Goal: Task Accomplishment & Management: Complete application form

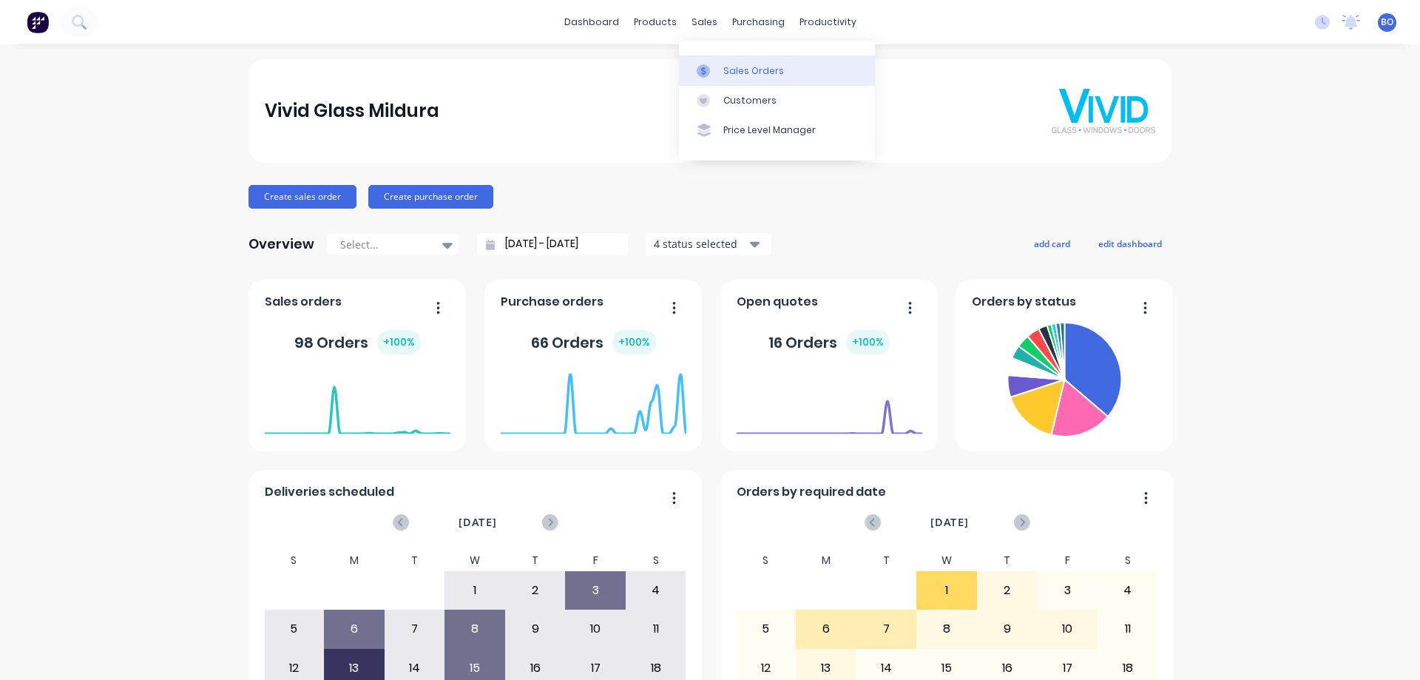
click at [760, 71] on div "Sales Orders" at bounding box center [753, 70] width 61 height 13
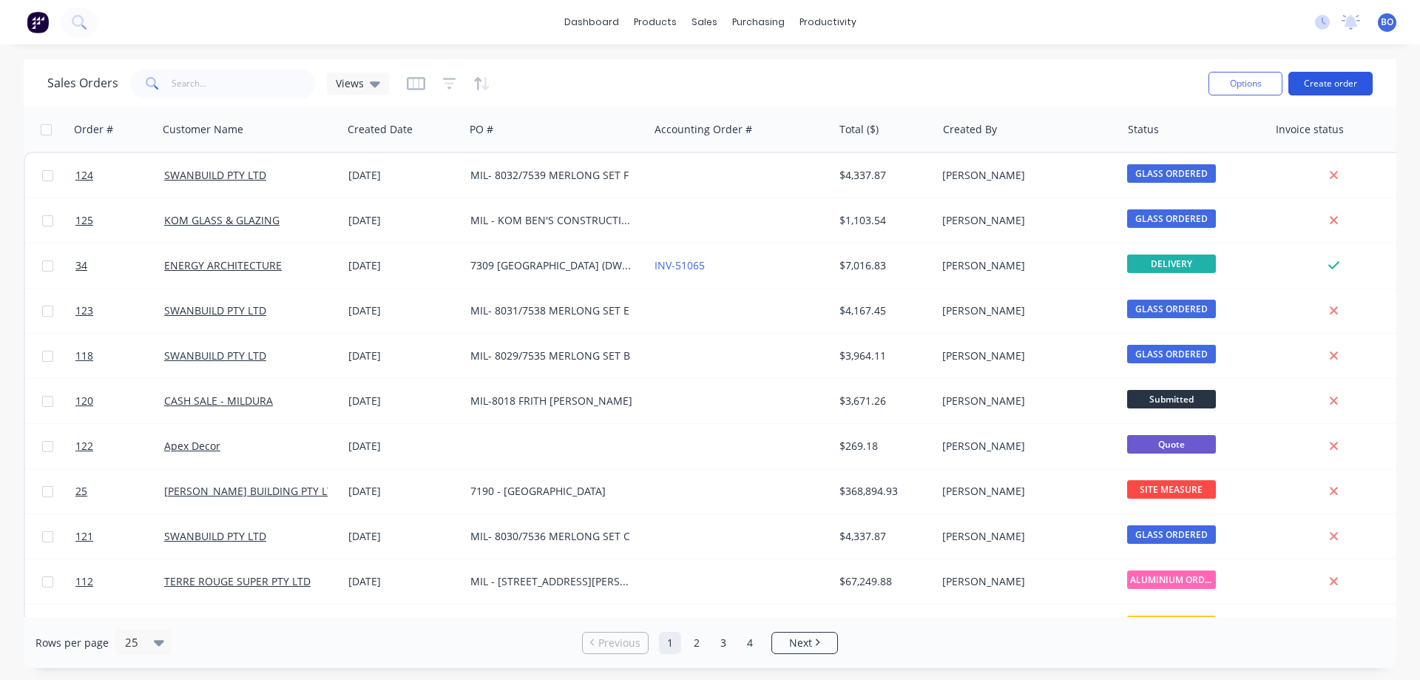
click at [1322, 77] on button "Create order" at bounding box center [1330, 84] width 84 height 24
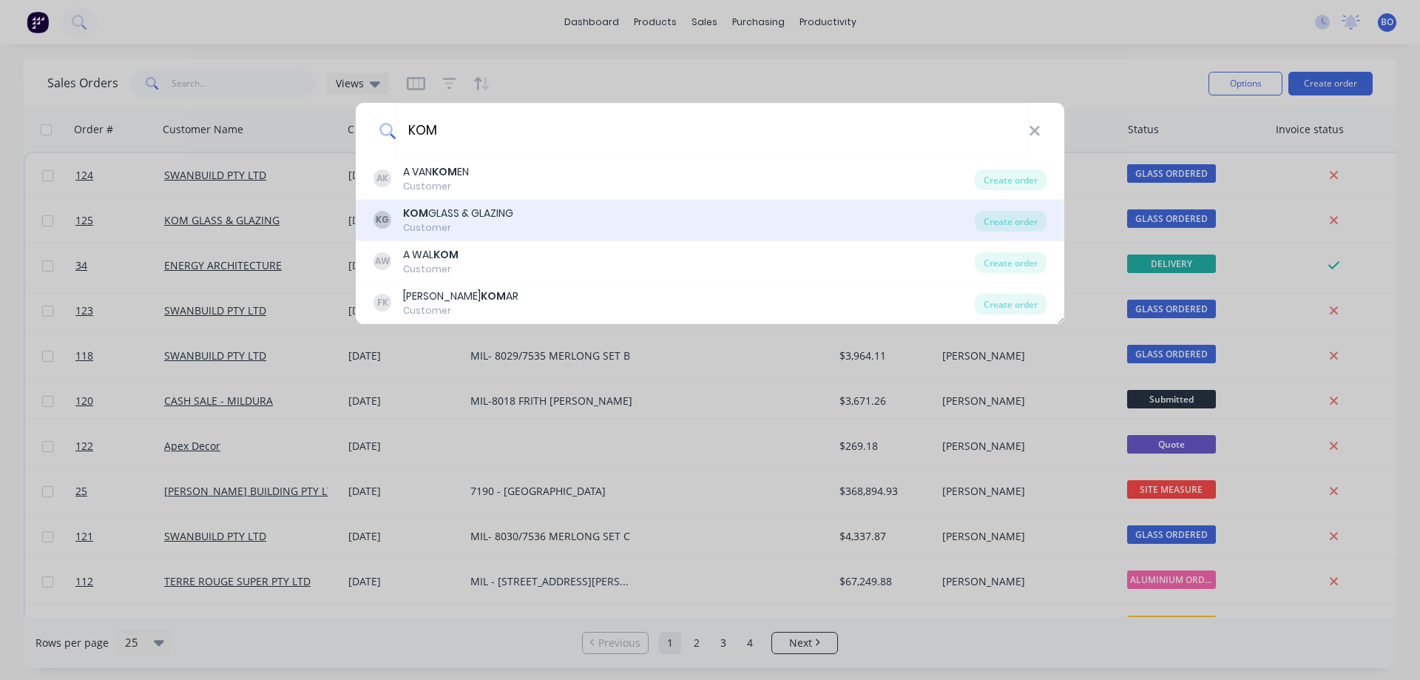
type input "KOM"
click at [478, 214] on div "KOM GLASS & GLAZING" at bounding box center [458, 214] width 110 height 16
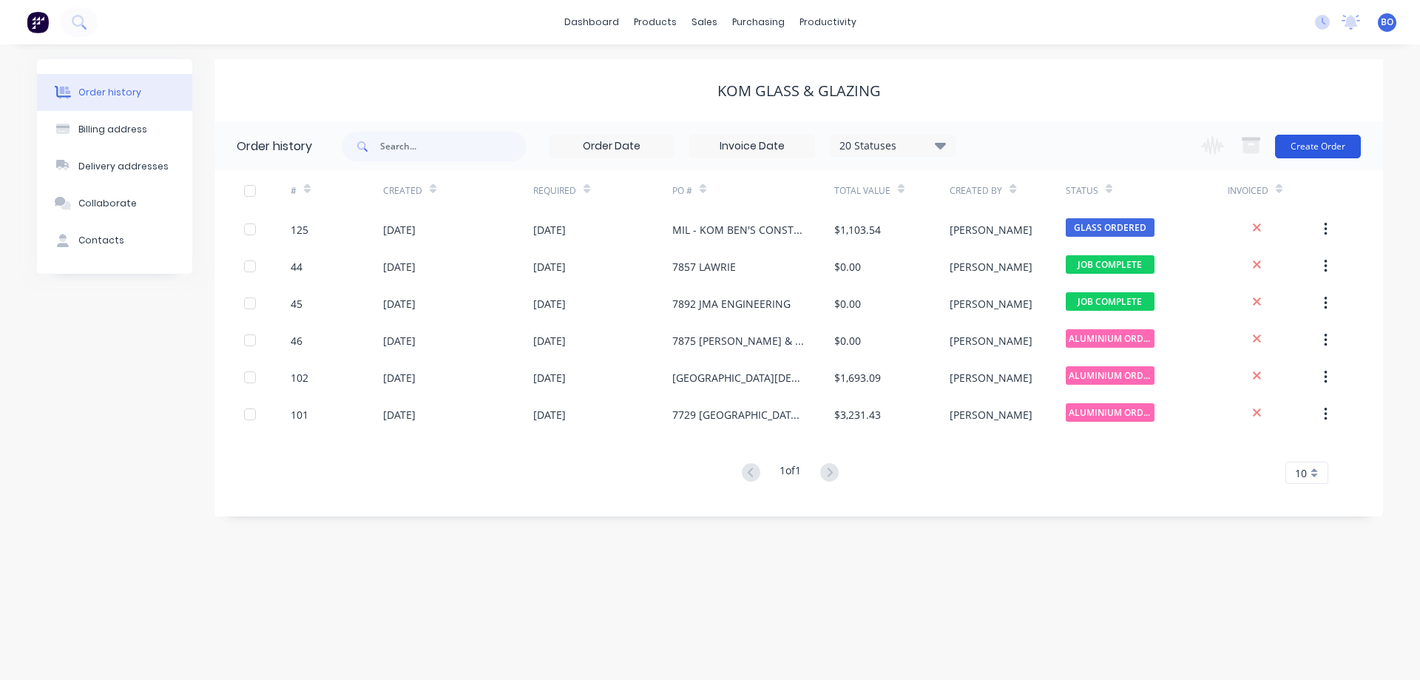
click at [1325, 142] on button "Create Order" at bounding box center [1318, 147] width 86 height 24
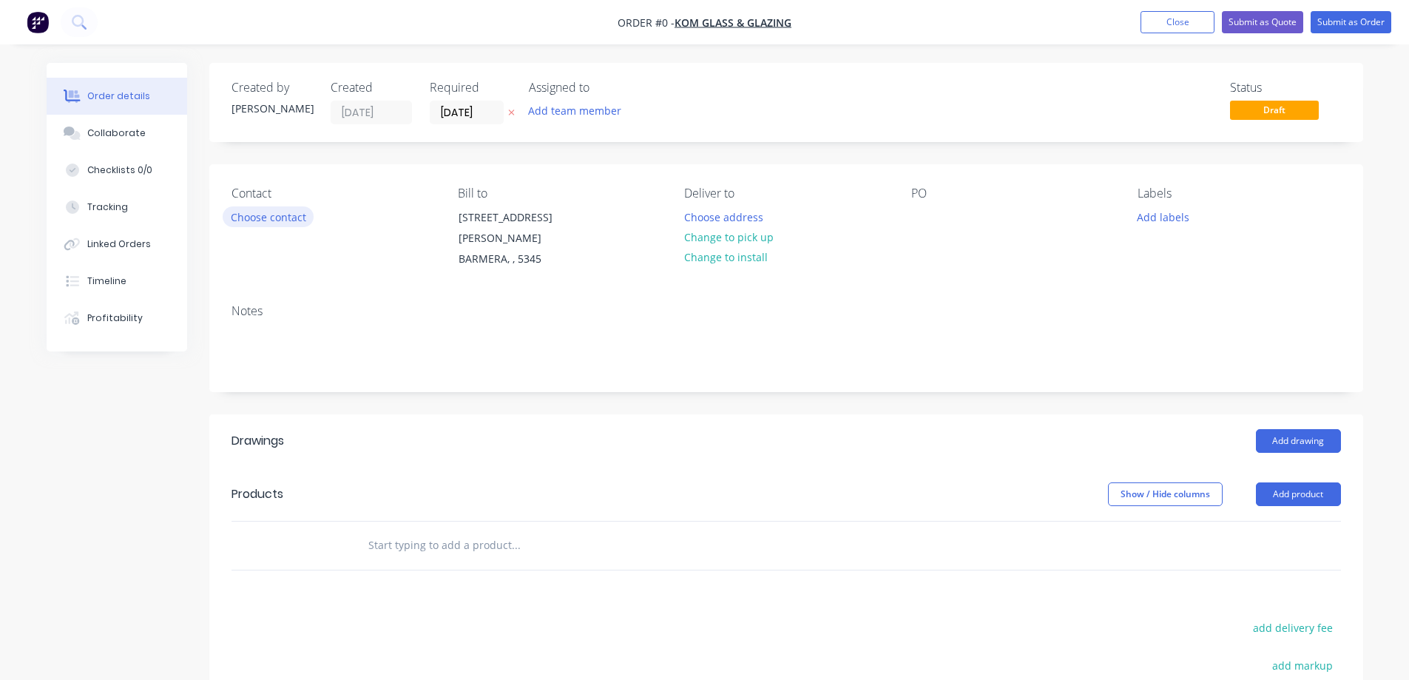
click at [268, 215] on button "Choose contact" at bounding box center [268, 216] width 91 height 20
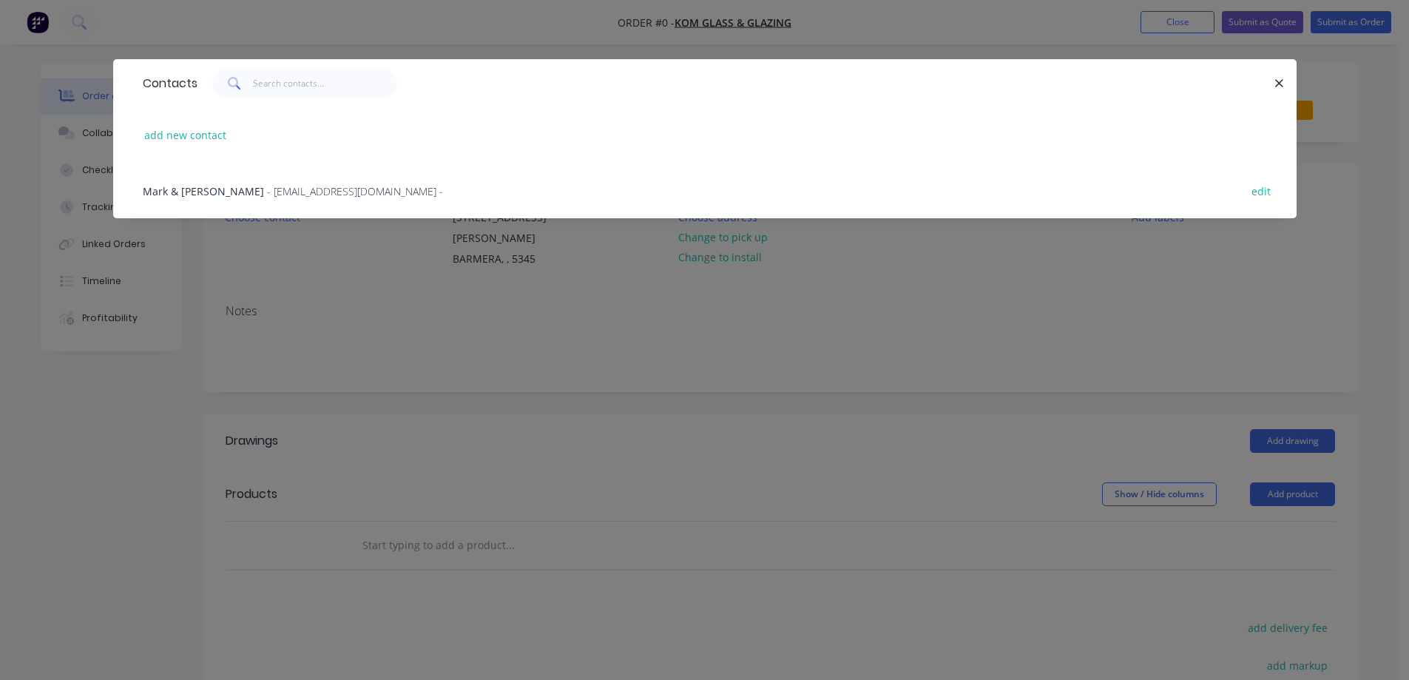
click at [267, 187] on span "- [EMAIL_ADDRESS][DOMAIN_NAME] -" at bounding box center [355, 191] width 176 height 14
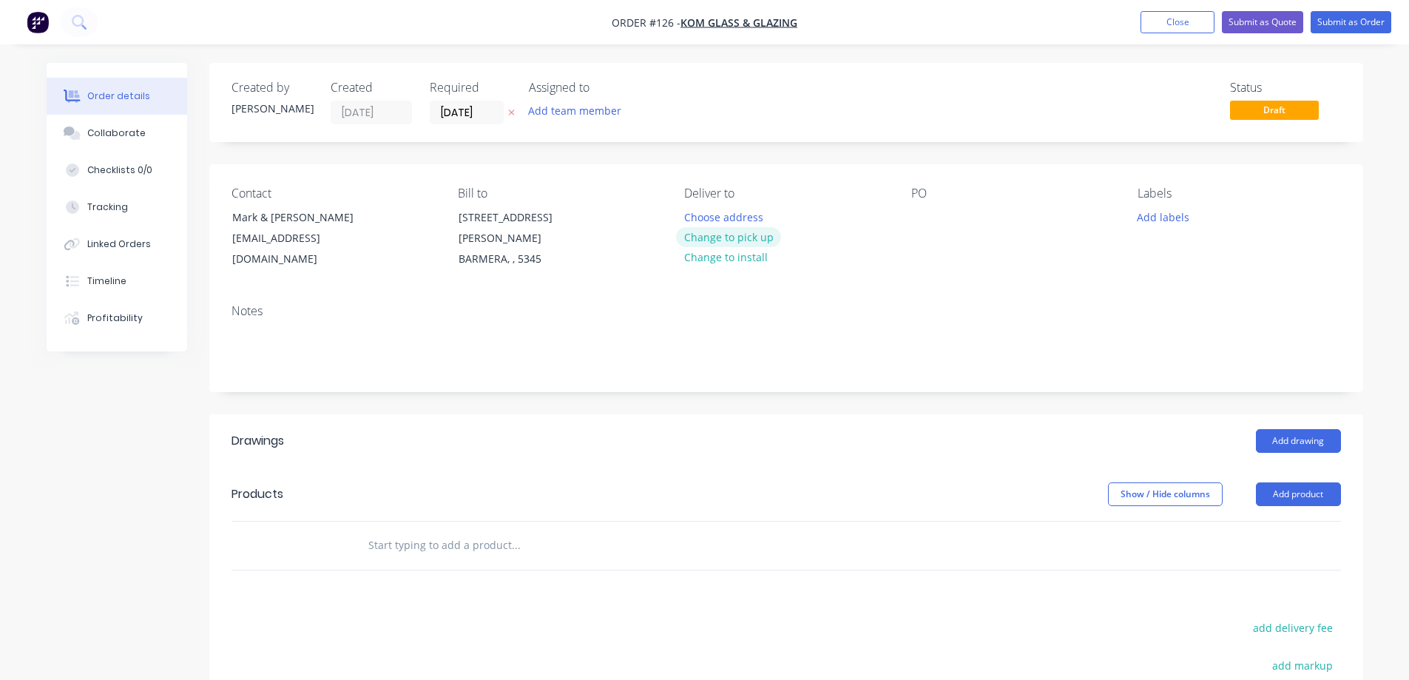
click at [741, 235] on button "Change to pick up" at bounding box center [728, 237] width 105 height 20
click at [913, 218] on div at bounding box center [923, 216] width 24 height 21
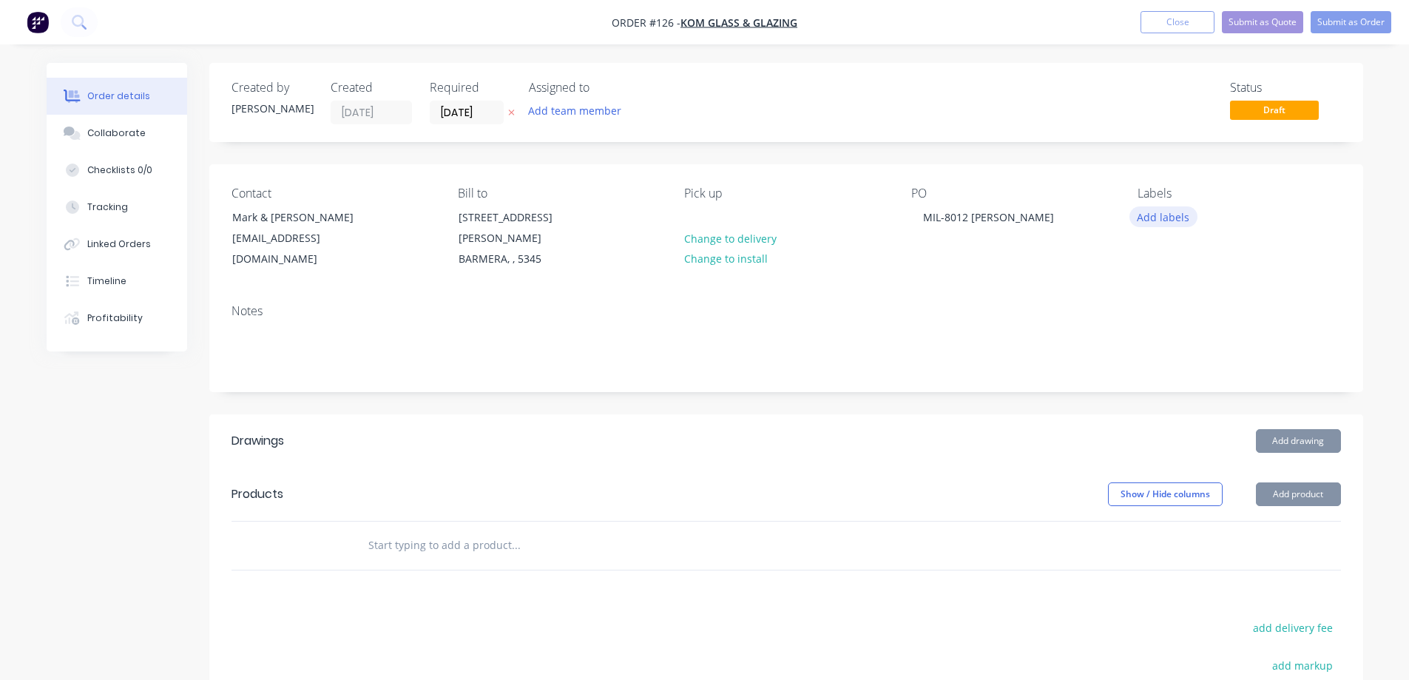
click at [1173, 212] on button "Add labels" at bounding box center [1163, 216] width 68 height 20
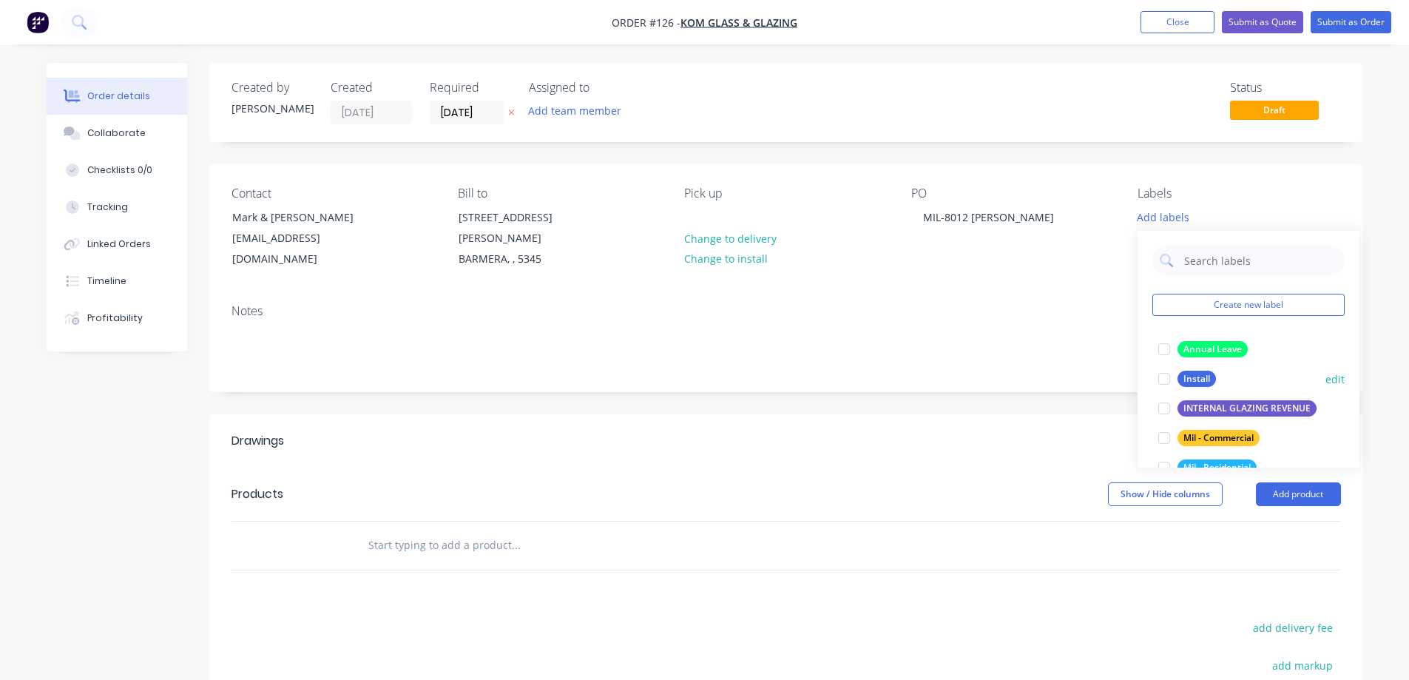
scroll to position [148, 0]
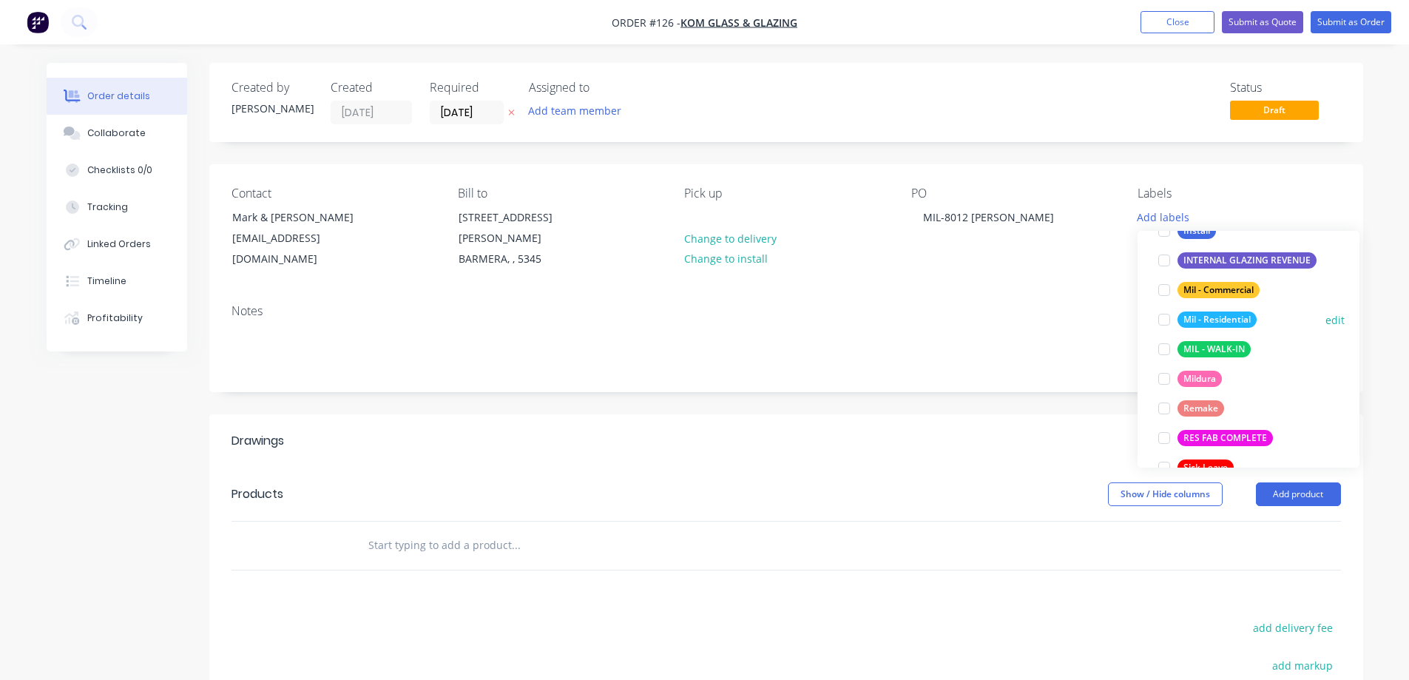
click at [1163, 319] on div at bounding box center [1164, 320] width 30 height 30
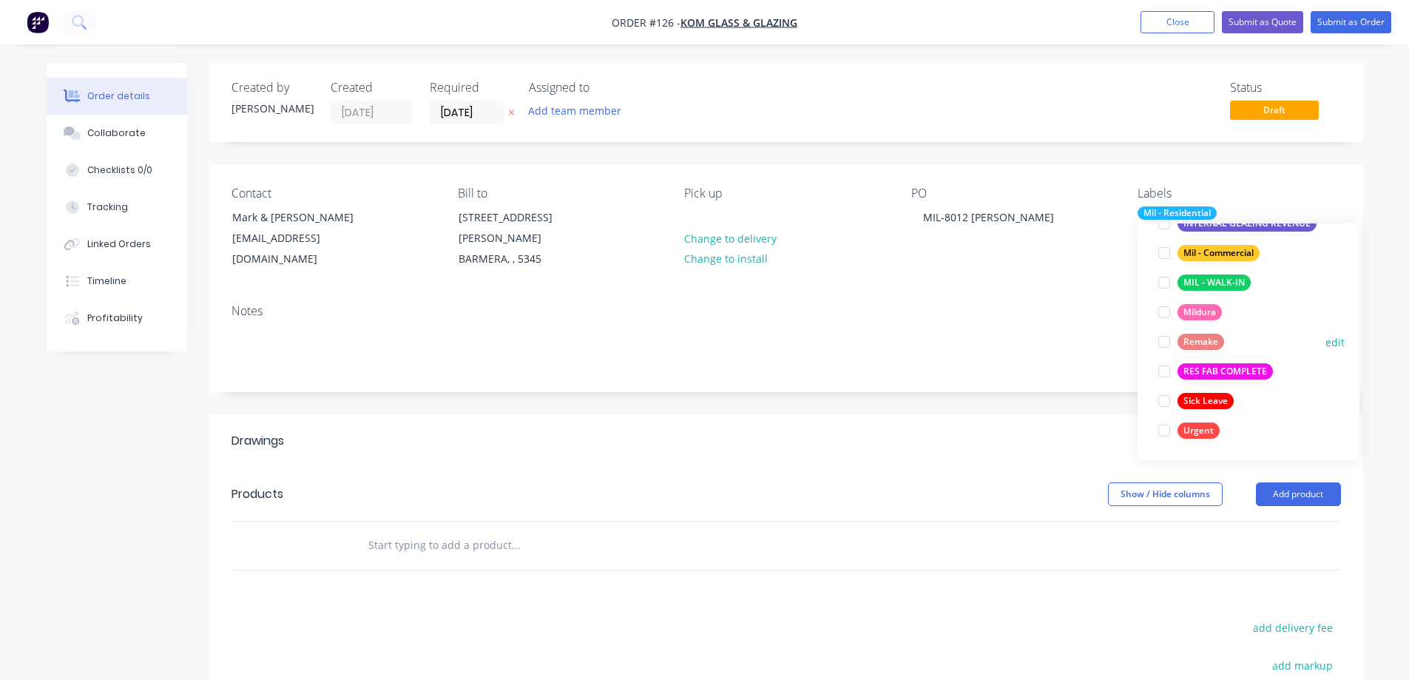
scroll to position [0, 0]
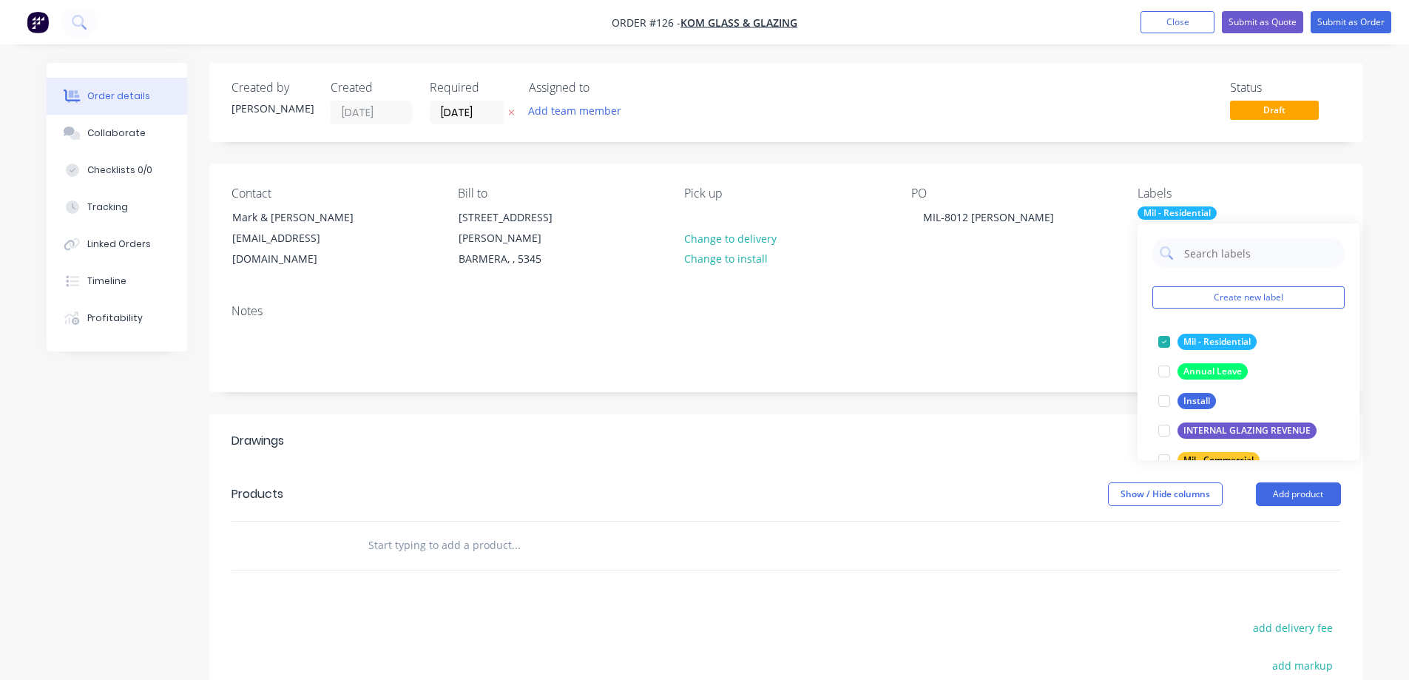
click at [1280, 199] on div "Labels" at bounding box center [1238, 193] width 203 height 14
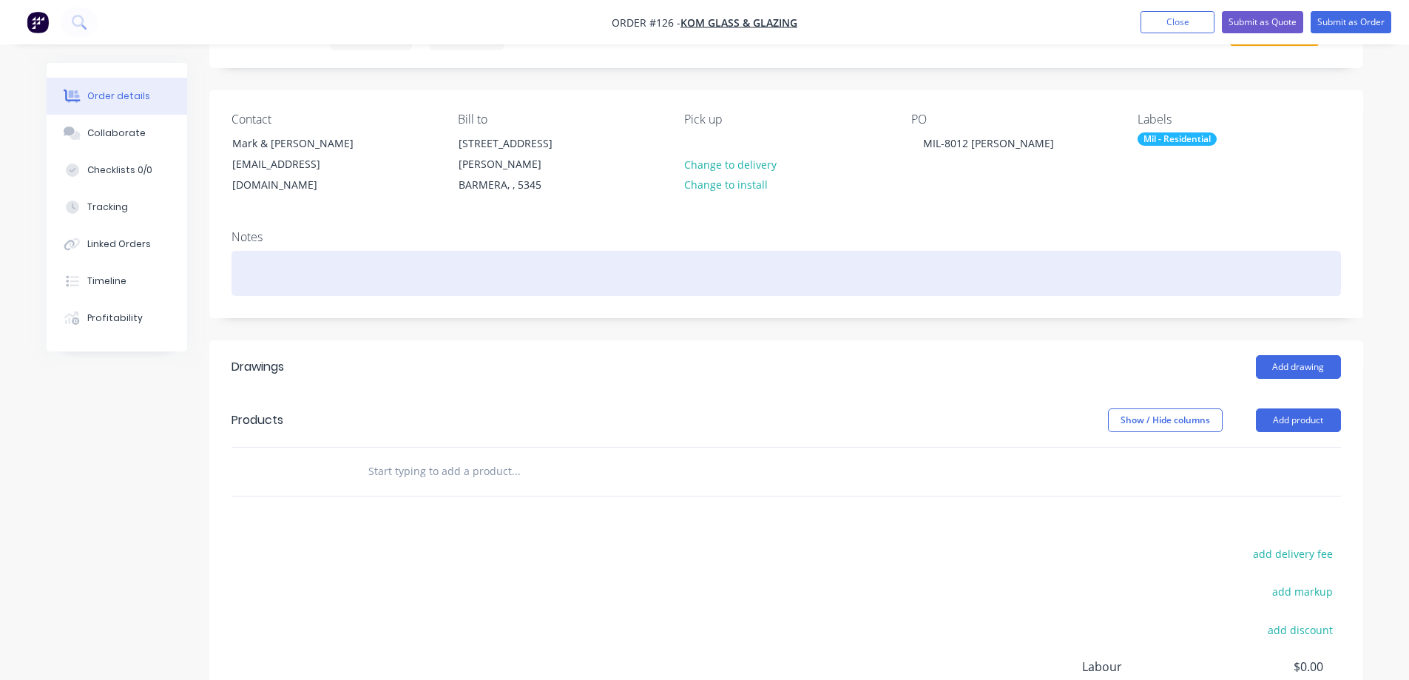
scroll to position [148, 0]
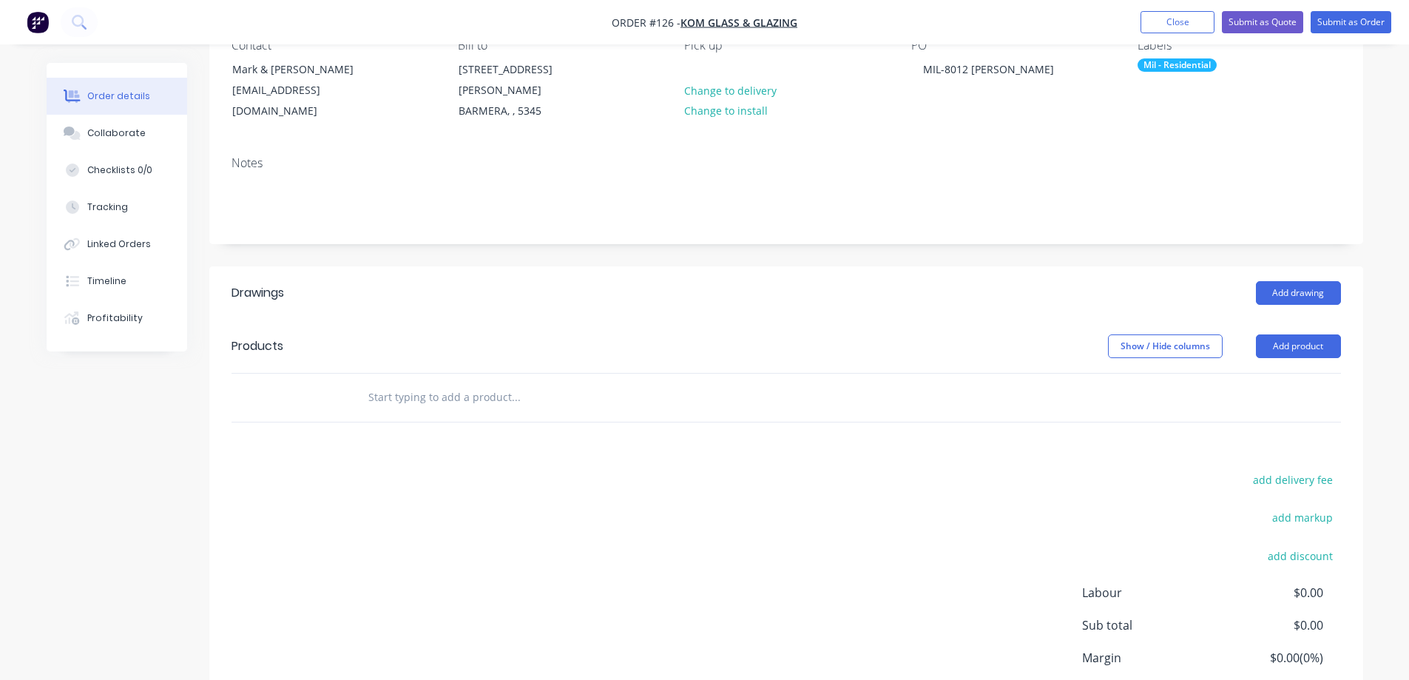
click at [372, 382] on input "text" at bounding box center [516, 397] width 296 height 30
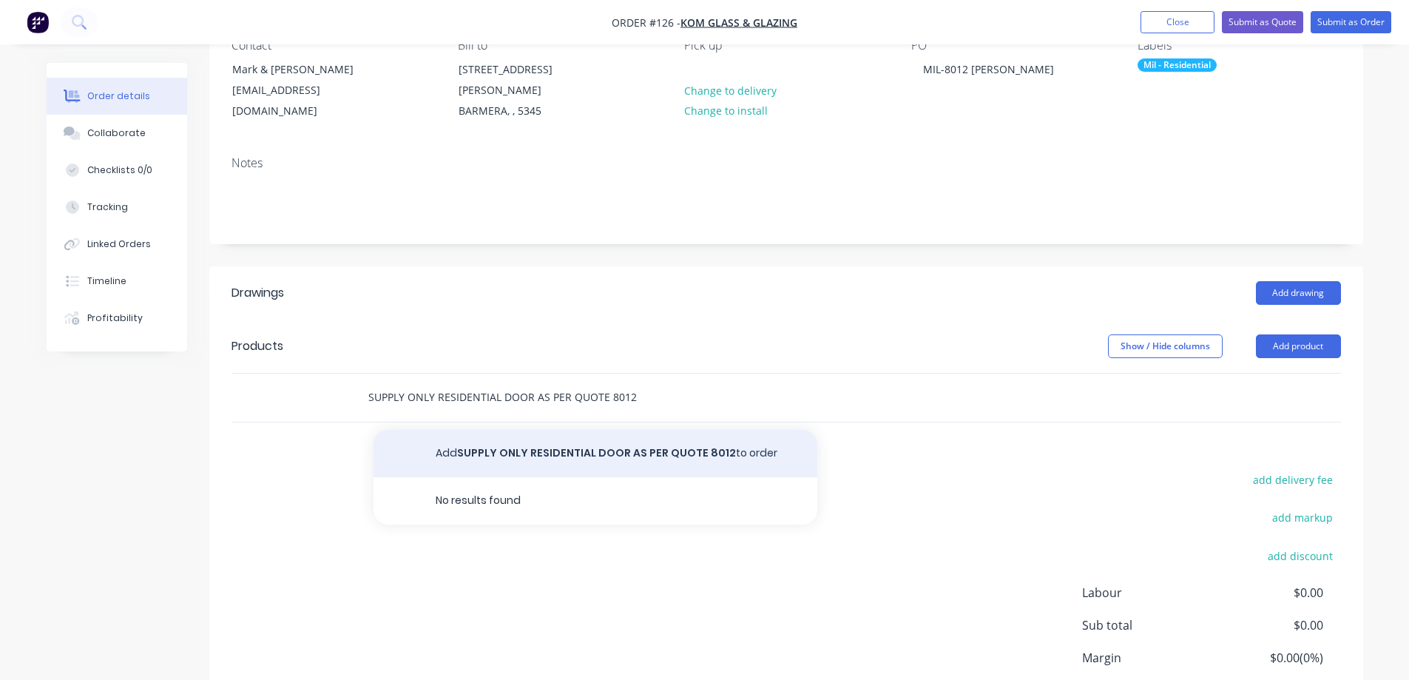
type input "SUPPLY ONLY RESIDENTIAL DOOR AS PER QUOTE 8012"
click at [681, 435] on button "Add SUPPLY ONLY RESIDENTIAL DOOR AS PER QUOTE 8012 to order" at bounding box center [595, 453] width 444 height 47
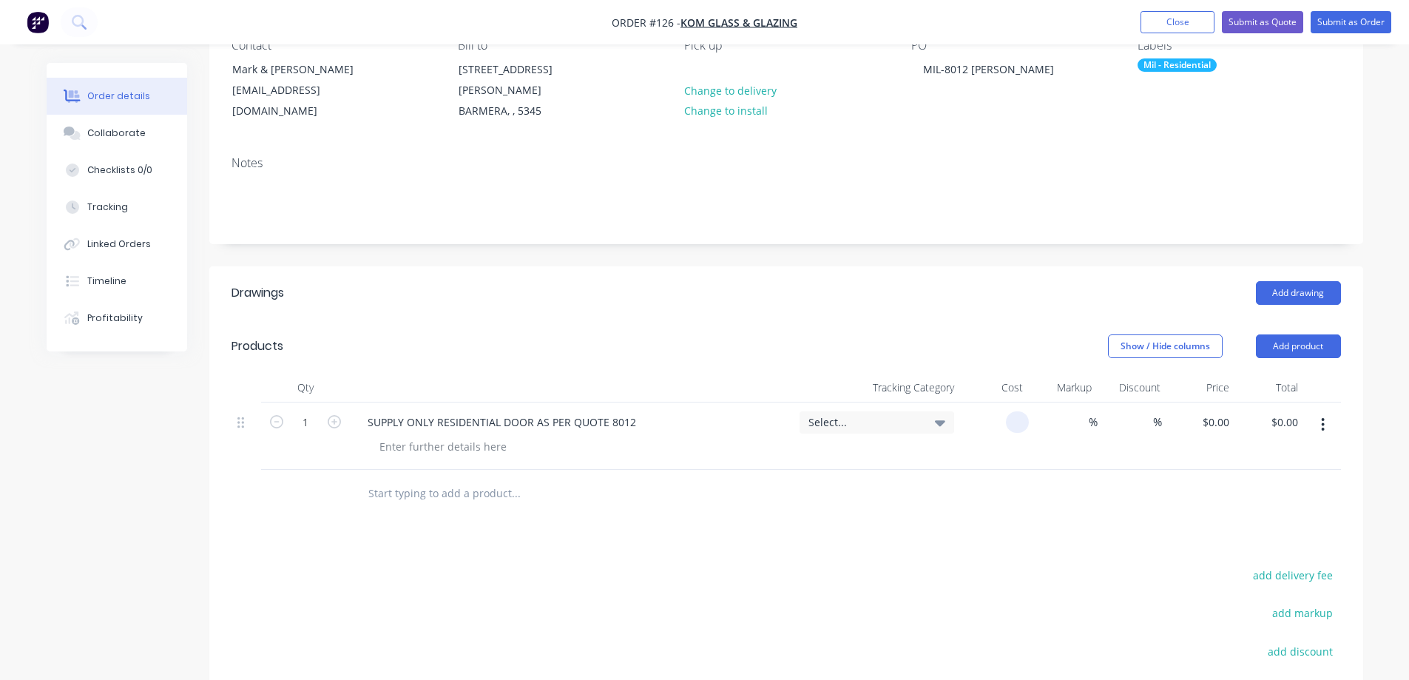
click at [1024, 411] on input at bounding box center [1020, 421] width 17 height 21
type input "$1,581.36"
click at [1092, 439] on div "%" at bounding box center [1063, 435] width 69 height 67
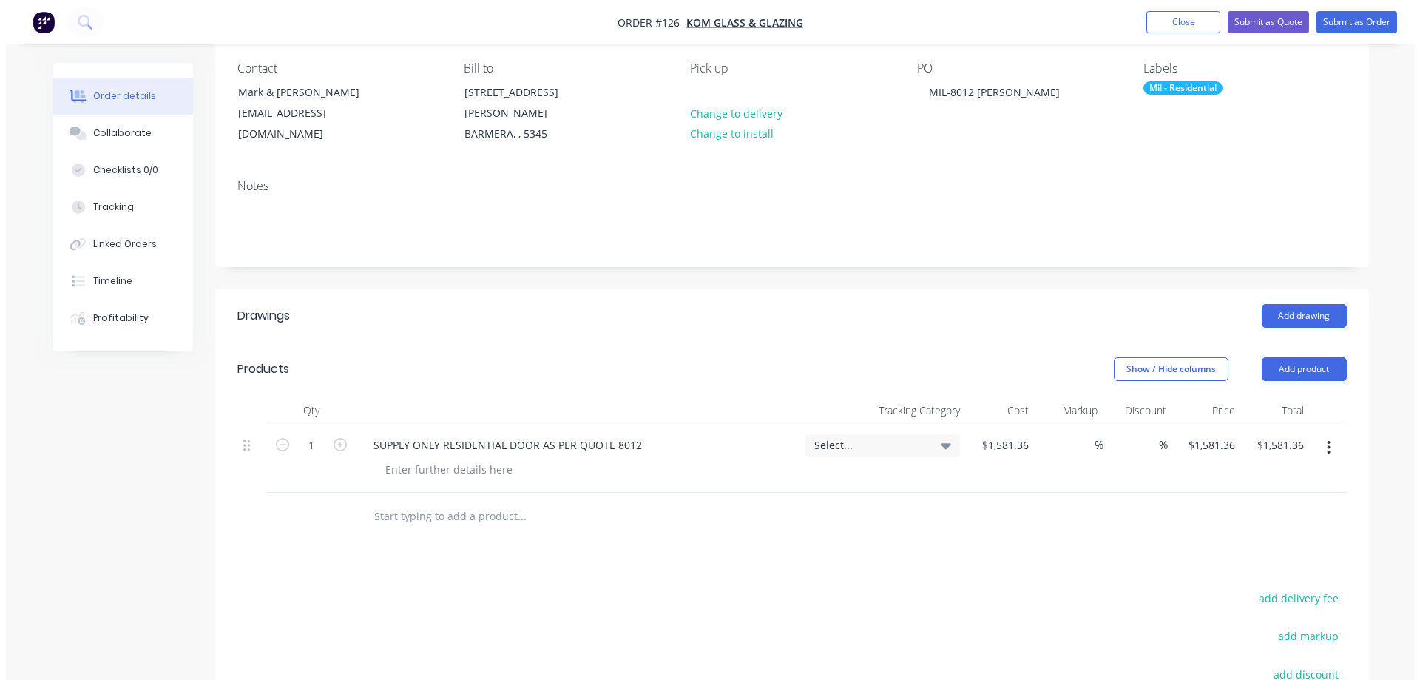
scroll to position [0, 0]
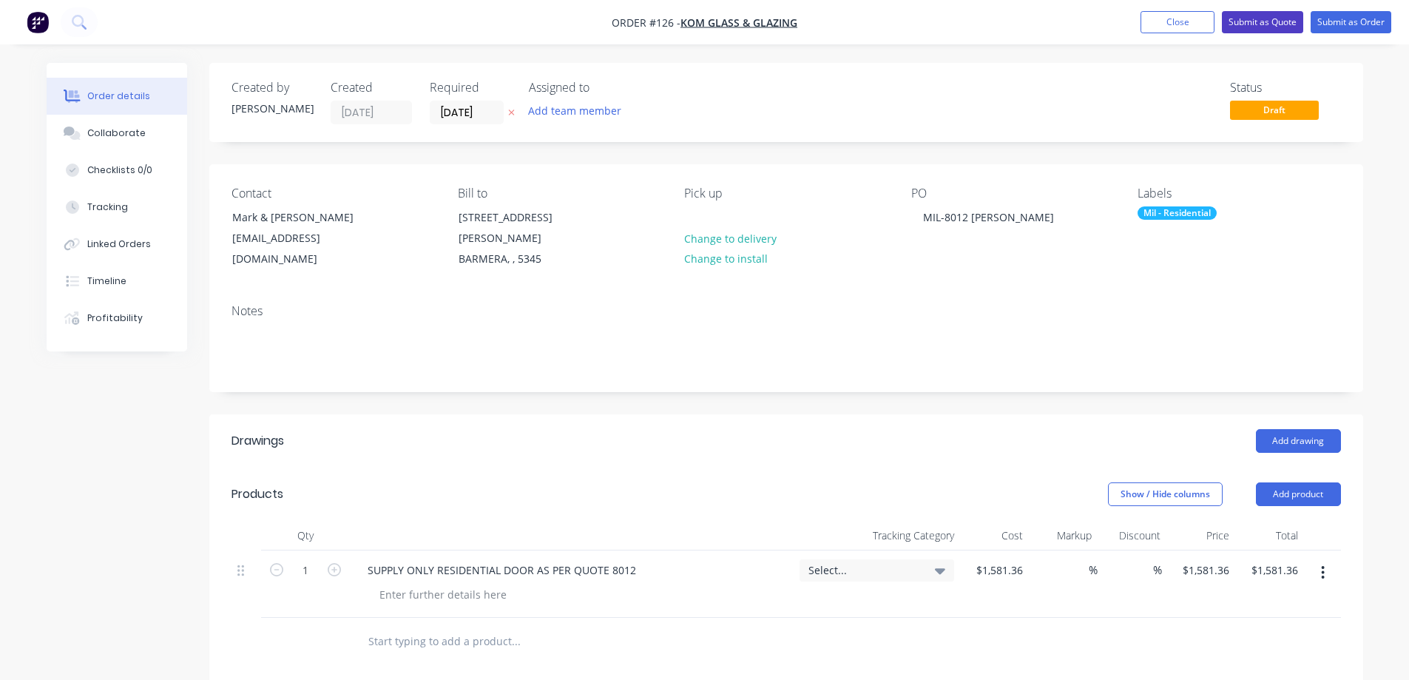
click at [1262, 19] on button "Submit as Quote" at bounding box center [1262, 22] width 81 height 22
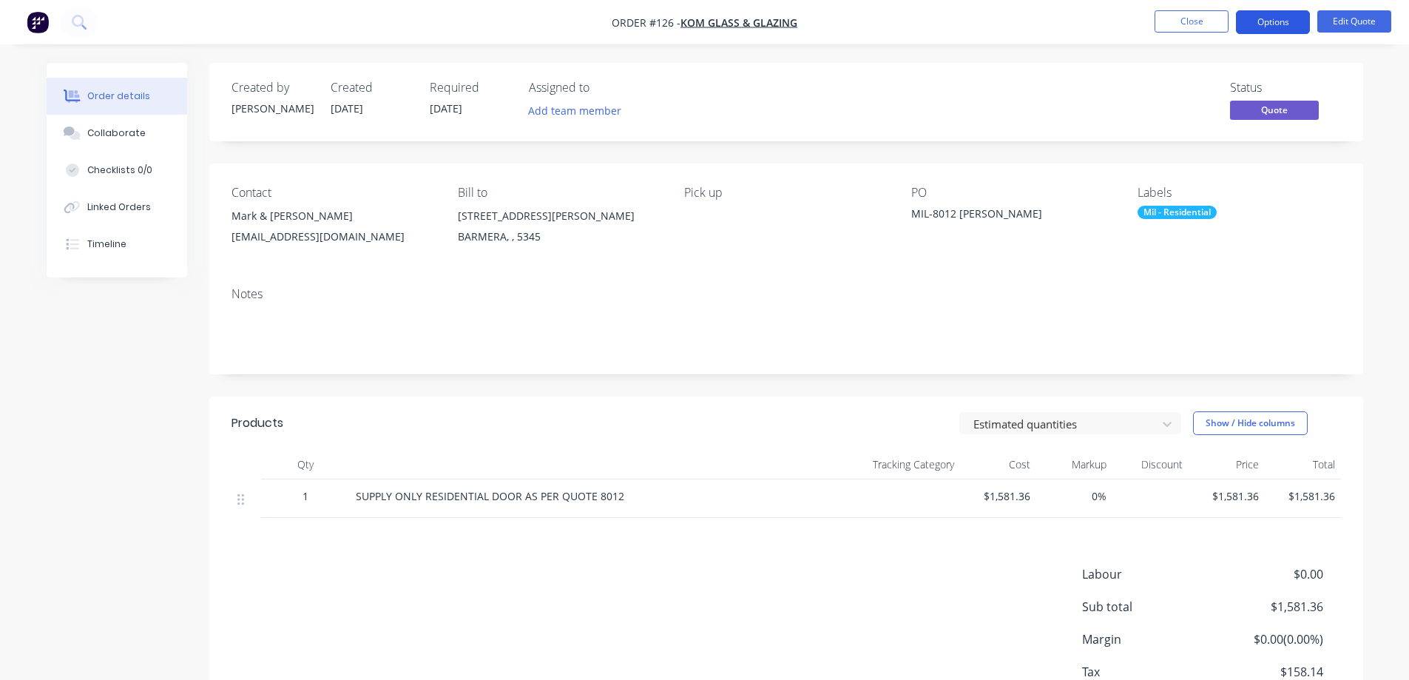
click at [1279, 17] on button "Options" at bounding box center [1273, 22] width 74 height 24
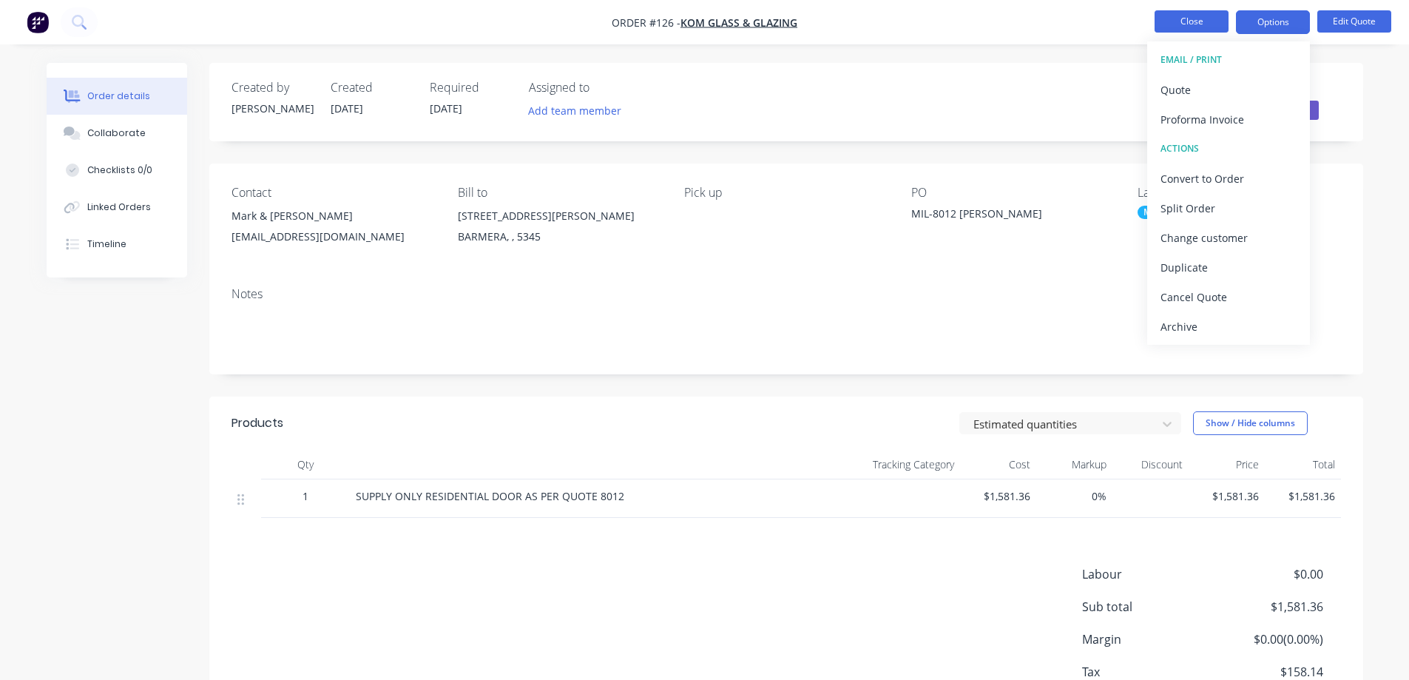
click at [1197, 18] on button "Close" at bounding box center [1191, 21] width 74 height 22
